Goal: Information Seeking & Learning: Understand process/instructions

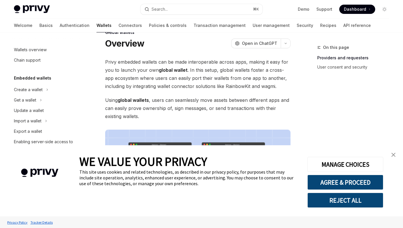
scroll to position [270, 0]
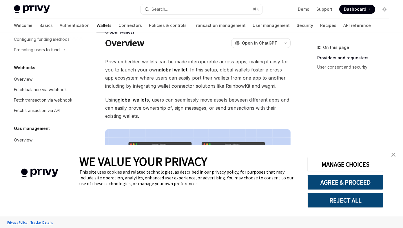
click at [394, 155] on img "close banner" at bounding box center [394, 155] width 4 height 4
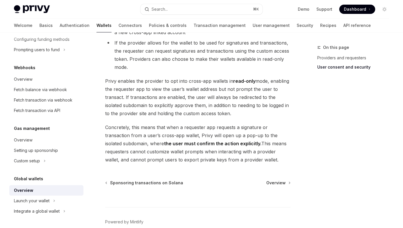
scroll to position [506, 0]
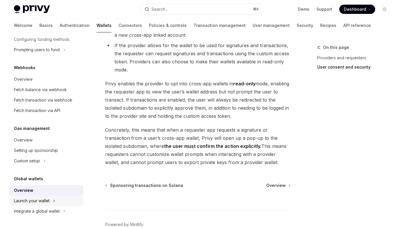
click at [65, 199] on div "Launch your wallet" at bounding box center [46, 201] width 74 height 10
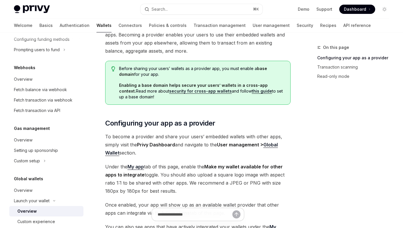
scroll to position [290, 0]
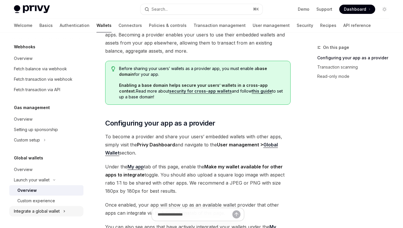
click at [46, 214] on div "Integrate a global wallet" at bounding box center [37, 211] width 46 height 7
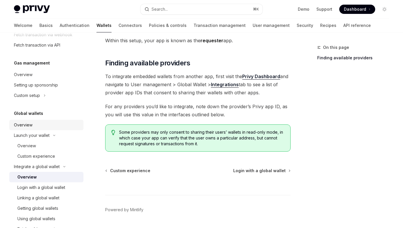
scroll to position [343, 0]
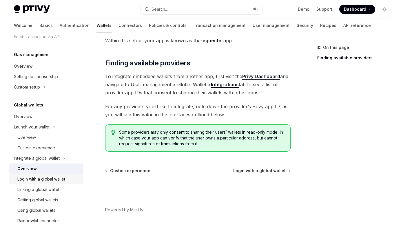
click at [56, 180] on div "Login with a global wallet" at bounding box center [41, 179] width 48 height 7
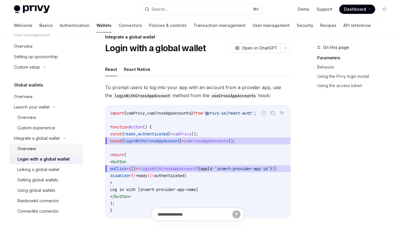
scroll to position [12, 0]
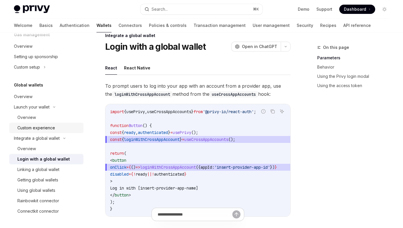
click at [55, 126] on div "Custom experience" at bounding box center [48, 128] width 63 height 7
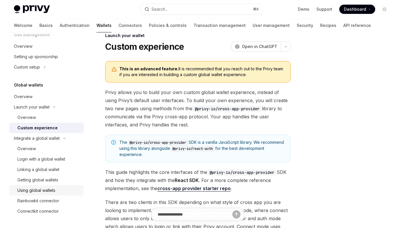
click at [45, 188] on div "Using global wallets" at bounding box center [36, 190] width 38 height 7
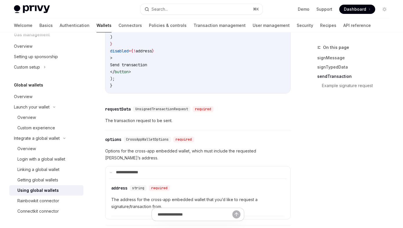
scroll to position [820, 0]
click at [37, 159] on div "Login with a global wallet" at bounding box center [41, 159] width 48 height 7
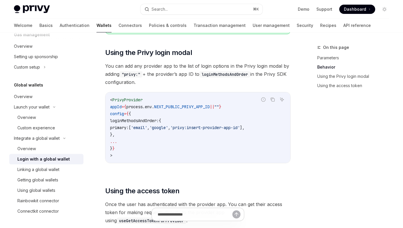
scroll to position [425, 0]
click at [54, 127] on div "Custom experience" at bounding box center [36, 128] width 38 height 7
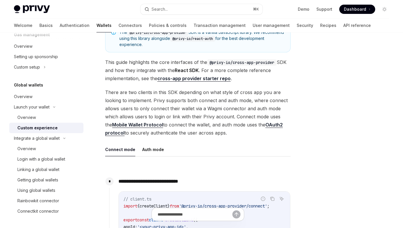
scroll to position [124, 0]
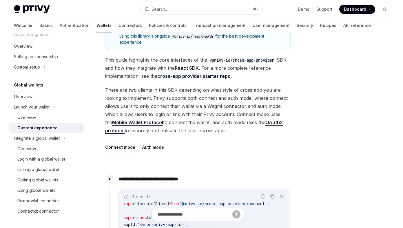
click at [182, 77] on strong "cross-app provider starter repo" at bounding box center [193, 76] width 73 height 6
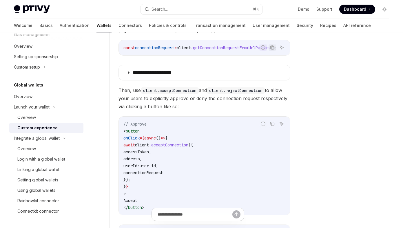
scroll to position [417, 0]
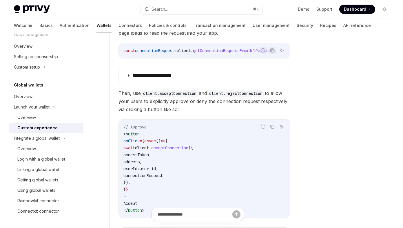
click at [163, 83] on summary "**********" at bounding box center [204, 75] width 171 height 15
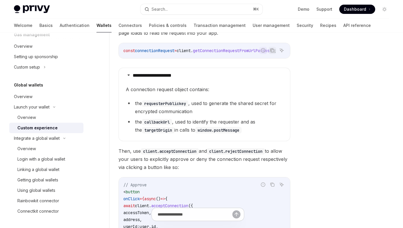
click at [163, 83] on summary "**********" at bounding box center [204, 75] width 171 height 15
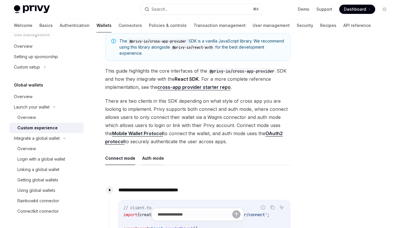
click at [144, 154] on button "Auth mode" at bounding box center [153, 159] width 22 height 14
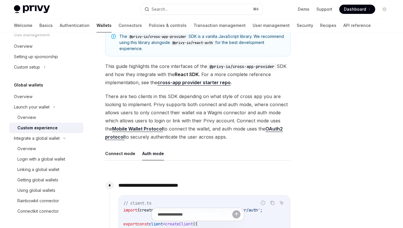
scroll to position [117, 0]
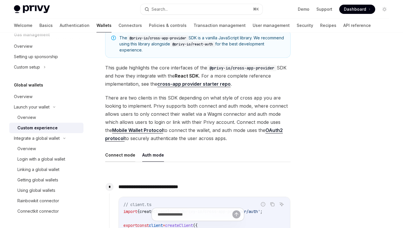
click at [130, 154] on button "Connect mode" at bounding box center [120, 155] width 30 height 14
click at [142, 154] on button "Auth mode" at bounding box center [153, 155] width 22 height 14
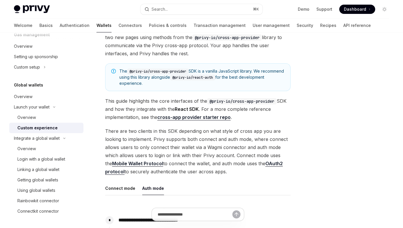
scroll to position [89, 0]
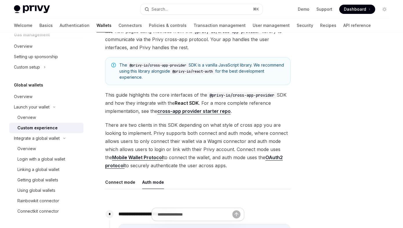
click at [352, 8] on span "Dashboard" at bounding box center [355, 9] width 22 height 6
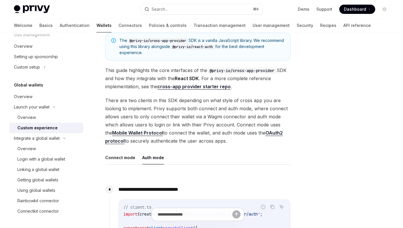
scroll to position [143, 0]
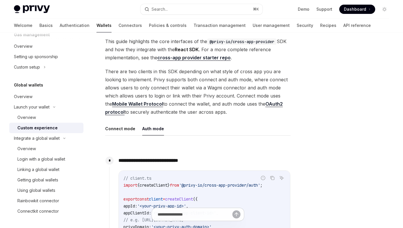
click at [202, 56] on strong "cross-app provider starter repo" at bounding box center [193, 58] width 73 height 6
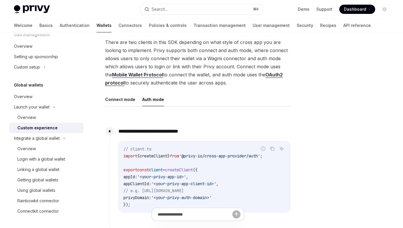
scroll to position [209, 0]
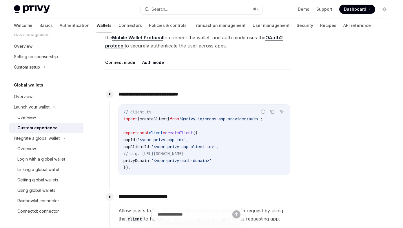
click at [132, 68] on button "Connect mode" at bounding box center [120, 63] width 30 height 14
click at [127, 63] on button "Connect mode" at bounding box center [120, 63] width 30 height 14
click at [123, 66] on button "Connect mode" at bounding box center [120, 63] width 30 height 14
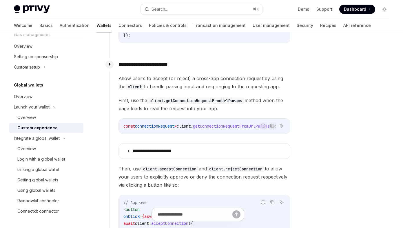
click at [231, 90] on span "Allow user’s to accept (or reject) a cross-app connection request by using the …" at bounding box center [205, 82] width 172 height 16
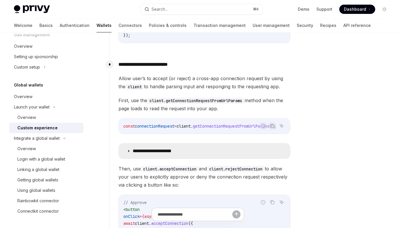
click at [194, 151] on summary "**********" at bounding box center [204, 151] width 171 height 15
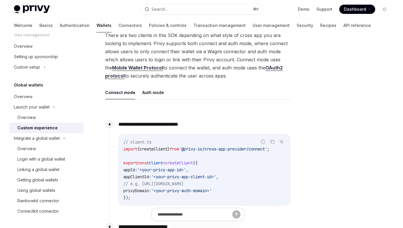
scroll to position [177, 0]
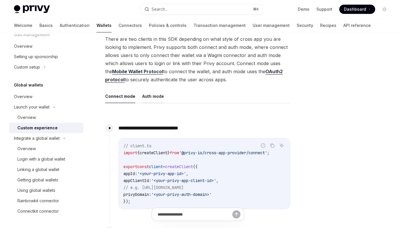
click at [151, 99] on button "Auth mode" at bounding box center [153, 97] width 22 height 14
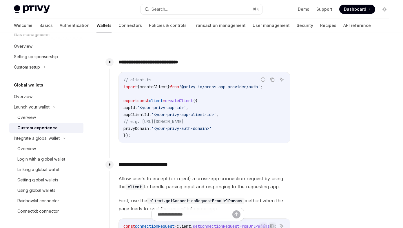
scroll to position [241, 0]
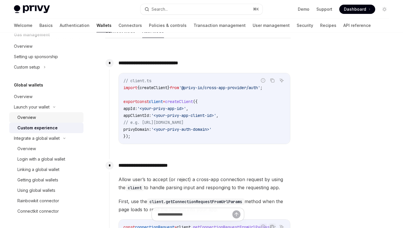
click at [46, 112] on link "Overview" at bounding box center [46, 117] width 74 height 10
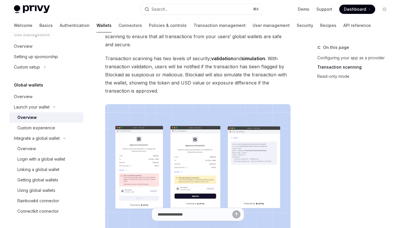
scroll to position [571, 0]
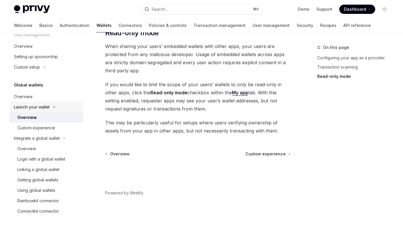
click at [42, 109] on div "Launch your wallet" at bounding box center [32, 107] width 36 height 7
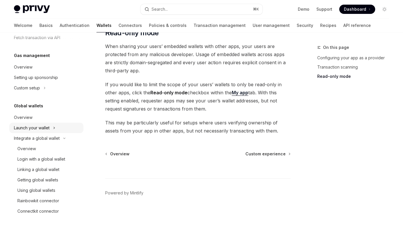
scroll to position [343, 0]
click at [35, 116] on div "Overview" at bounding box center [47, 117] width 66 height 7
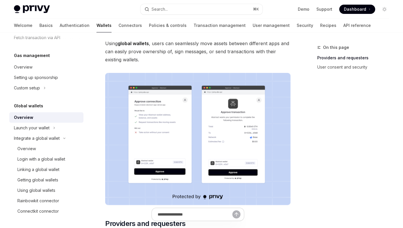
scroll to position [70, 0]
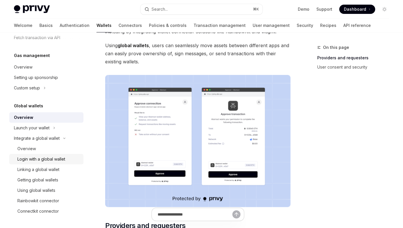
click at [59, 162] on div "Login with a global wallet" at bounding box center [41, 159] width 48 height 7
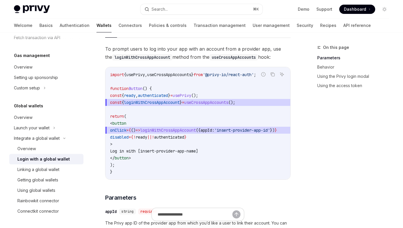
scroll to position [33, 0]
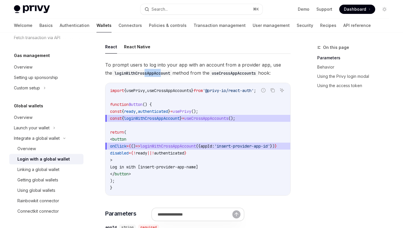
drag, startPoint x: 139, startPoint y: 72, endPoint x: 155, endPoint y: 73, distance: 16.0
click at [155, 73] on code "loginWithCrossAppAccount" at bounding box center [142, 73] width 60 height 6
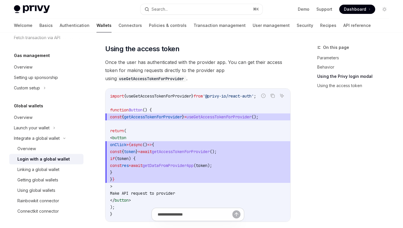
scroll to position [566, 0]
click at [43, 183] on div "Getting global wallets" at bounding box center [37, 180] width 41 height 7
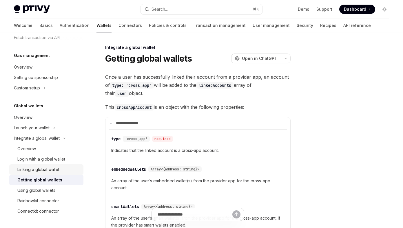
click at [72, 165] on link "Linking a global wallet" at bounding box center [46, 170] width 74 height 10
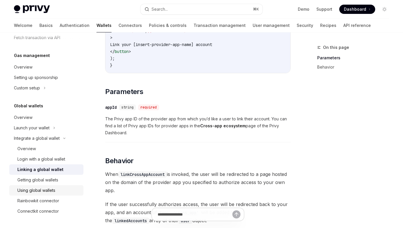
scroll to position [157, 0]
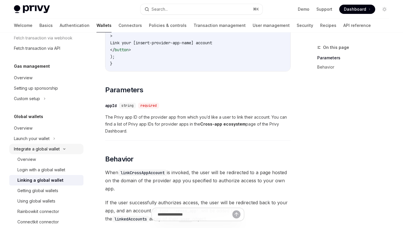
click at [42, 148] on div "Integrate a global wallet" at bounding box center [37, 149] width 46 height 7
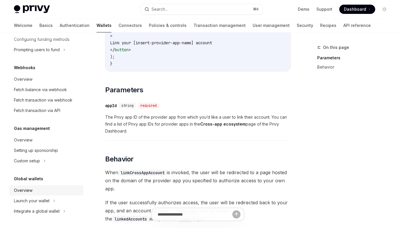
scroll to position [182, 0]
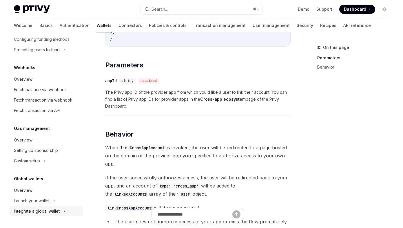
click at [39, 208] on div "Integrate a global wallet" at bounding box center [46, 211] width 74 height 10
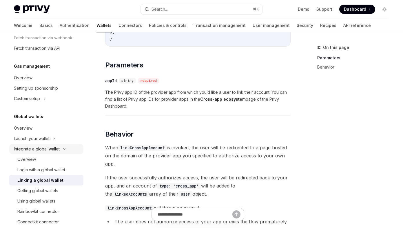
scroll to position [343, 0]
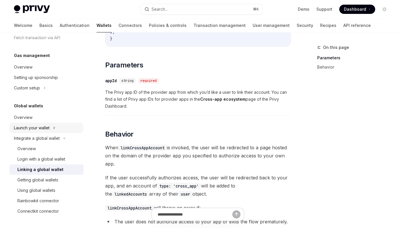
click at [46, 129] on div "Launch your wallet" at bounding box center [32, 128] width 36 height 7
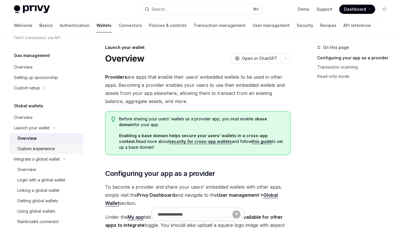
click at [61, 148] on div "Custom experience" at bounding box center [48, 149] width 63 height 7
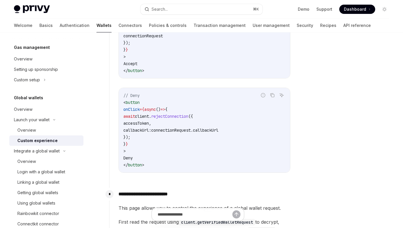
scroll to position [569, 0]
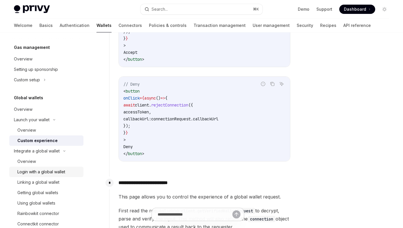
click at [55, 173] on div "Login with a global wallet" at bounding box center [41, 172] width 48 height 7
type textarea "*"
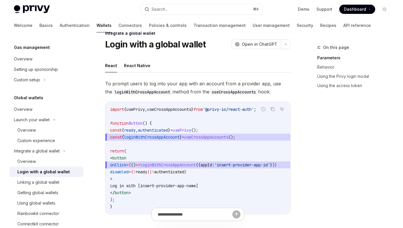
scroll to position [15, 0]
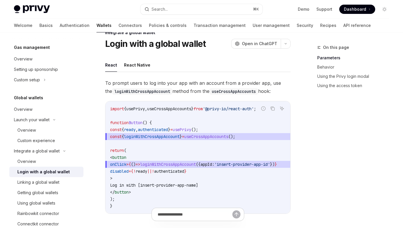
click at [184, 108] on span "useCrossAppAccounts" at bounding box center [169, 108] width 44 height 5
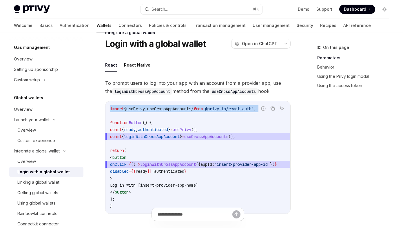
click at [184, 108] on span "useCrossAppAccounts" at bounding box center [169, 108] width 44 height 5
copy code "import { usePrivy , useCrossAppAccounts } from '@privy-io/react-auth' ;"
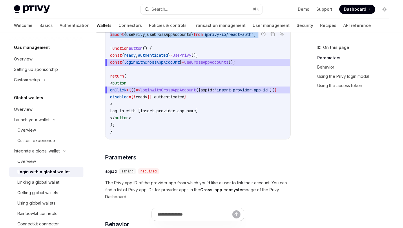
scroll to position [90, 0]
drag, startPoint x: 119, startPoint y: 82, endPoint x: 159, endPoint y: 117, distance: 53.2
click at [159, 118] on code "import { usePrivy , useCrossAppAccounts } from '@privy-io/react-auth' ; functio…" at bounding box center [200, 83] width 181 height 104
copy code "< button onClick = { () => loginWithCrossAppAccount ({ appId: 'insert-provider-…"
click at [150, 64] on span "loginWithCrossAppAccount" at bounding box center [152, 61] width 56 height 5
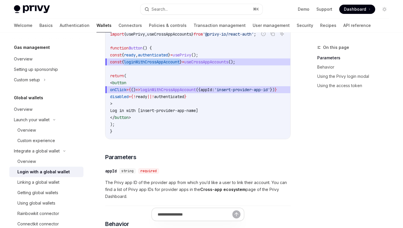
click at [150, 64] on span "loginWithCrossAppAccount" at bounding box center [152, 61] width 56 height 5
copy code "const { loginWithCrossAppAccount } = useCrossAppAccounts ();"
click at [127, 101] on code "import { usePrivy , useCrossAppAccounts } from '@privy-io/react-auth' ; functio…" at bounding box center [200, 83] width 181 height 104
drag, startPoint x: 120, startPoint y: 83, endPoint x: 161, endPoint y: 119, distance: 54.2
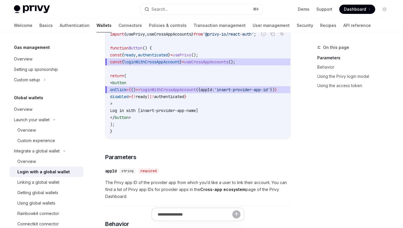
click at [161, 119] on code "import { usePrivy , useCrossAppAccounts } from '@privy-io/react-auth' ; functio…" at bounding box center [200, 83] width 181 height 104
copy code "< button onClick = { () => loginWithCrossAppAccount ({ appId: 'insert-provider-…"
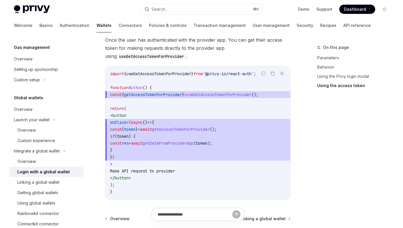
scroll to position [590, 0]
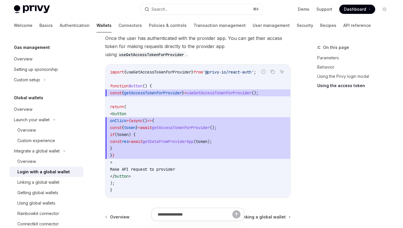
click at [170, 96] on span "getAccessTokenForProvider" at bounding box center [153, 92] width 58 height 5
copy code "const { getAccessTokenForProvider } = useGetAccessTokenForProvider ();"
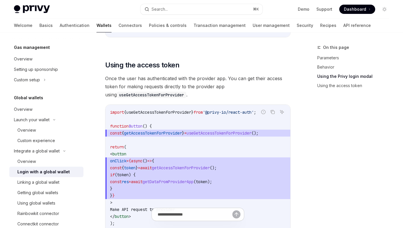
click at [173, 115] on span "useGetAccessTokenForProvider" at bounding box center [158, 112] width 65 height 5
click at [274, 114] on icon "Copy the contents from the code block" at bounding box center [272, 112] width 5 height 5
drag, startPoint x: 240, startPoint y: 117, endPoint x: 299, endPoint y: 118, distance: 59.4
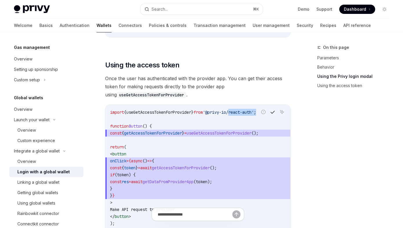
click at [219, 114] on code "import { useGetAccessTokenForProvider } from '@privy-io/react-auth' ; function …" at bounding box center [198, 171] width 176 height 125
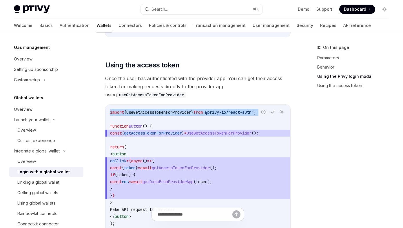
click at [219, 114] on code "import { useGetAccessTokenForProvider } from '@privy-io/react-auth' ; function …" at bounding box center [198, 171] width 176 height 125
copy code "import { useGetAccessTokenForProvider } from '@privy-io/react-auth' ;"
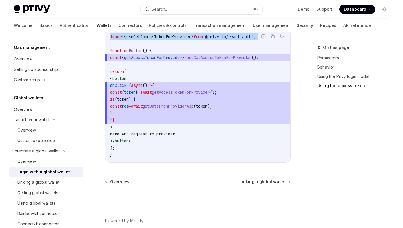
scroll to position [624, 0]
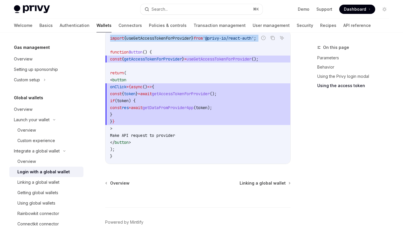
drag, startPoint x: 124, startPoint y: 97, endPoint x: 271, endPoint y: 121, distance: 149.1
click at [271, 121] on code "import { useGetAccessTokenForProvider } from '@privy-io/react-auth' ; function …" at bounding box center [198, 97] width 176 height 125
copy code "const { token } = await getAccessTokenForProvider (); if ( token ) { const res …"
click at [151, 143] on code "import { useGetAccessTokenForProvider } from '@privy-io/react-auth' ; function …" at bounding box center [198, 97] width 176 height 125
drag, startPoint x: 151, startPoint y: 147, endPoint x: 111, endPoint y: 83, distance: 75.0
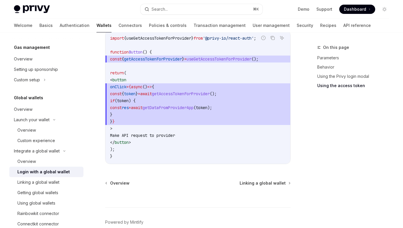
click at [111, 83] on code "import { useGetAccessTokenForProvider } from '@privy-io/react-auth' ; function …" at bounding box center [198, 97] width 176 height 125
copy code "< button onClick = {async () => { const { token } = await getAccessTokenForProv…"
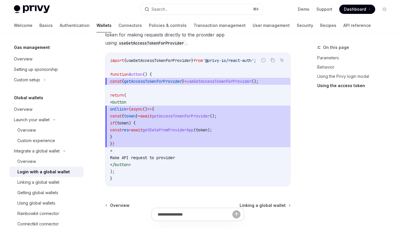
scroll to position [590, 0]
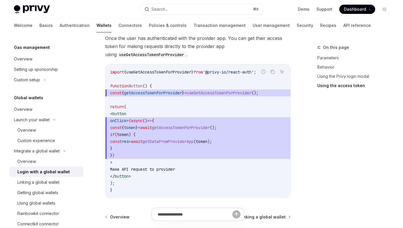
click at [171, 101] on code "import { useGetAccessTokenForProvider } from '@privy-io/react-auth' ; function …" at bounding box center [198, 131] width 176 height 125
click at [169, 96] on span "getAccessTokenForProvider" at bounding box center [153, 92] width 58 height 5
copy code "const { getAccessTokenForProvider } = useGetAccessTokenForProvider ();"
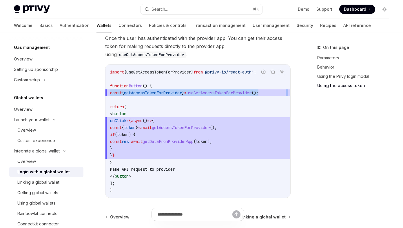
scroll to position [591, 0]
click at [122, 170] on code "import { useGetAccessTokenForProvider } from '@privy-io/react-auth' ; function …" at bounding box center [198, 130] width 176 height 125
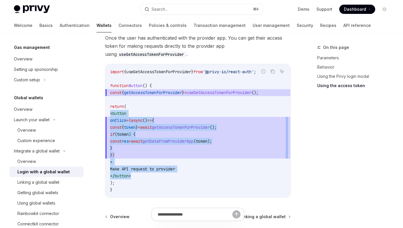
drag, startPoint x: 141, startPoint y: 182, endPoint x: 107, endPoint y: 118, distance: 73.0
click at [107, 118] on div "import { useGetAccessTokenForProvider } from '@privy-io/react-auth' ; function …" at bounding box center [198, 130] width 185 height 133
copy code "< button onClick = {async () => { const { token } = await getAccessTokenForProv…"
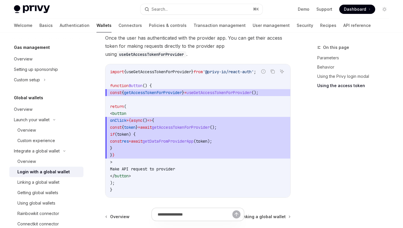
drag, startPoint x: 127, startPoint y: 138, endPoint x: 140, endPoint y: 150, distance: 17.9
click at [140, 150] on code "import { useGetAccessTokenForProvider } from '@privy-io/react-auth' ; function …" at bounding box center [198, 130] width 176 height 125
